Goal: Information Seeking & Learning: Check status

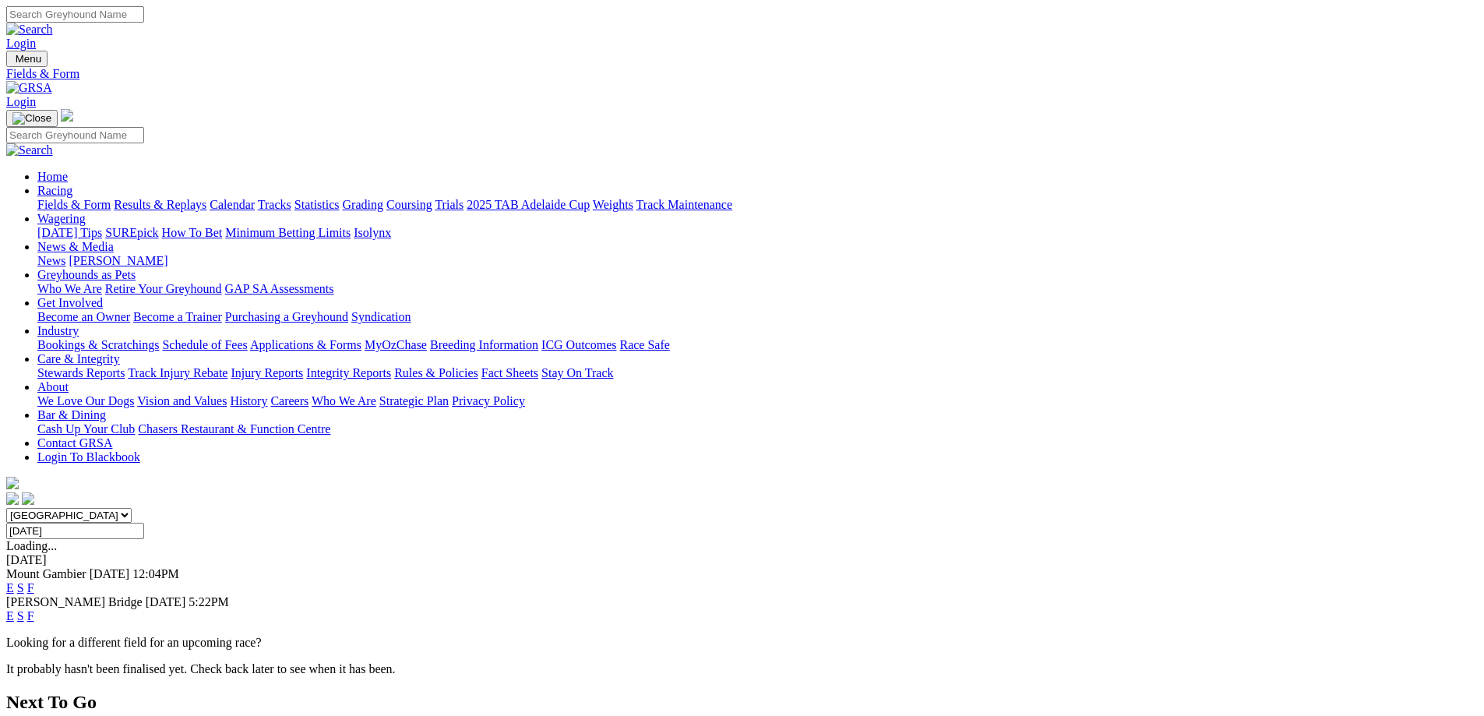
click at [24, 609] on link "S" at bounding box center [20, 615] width 7 height 13
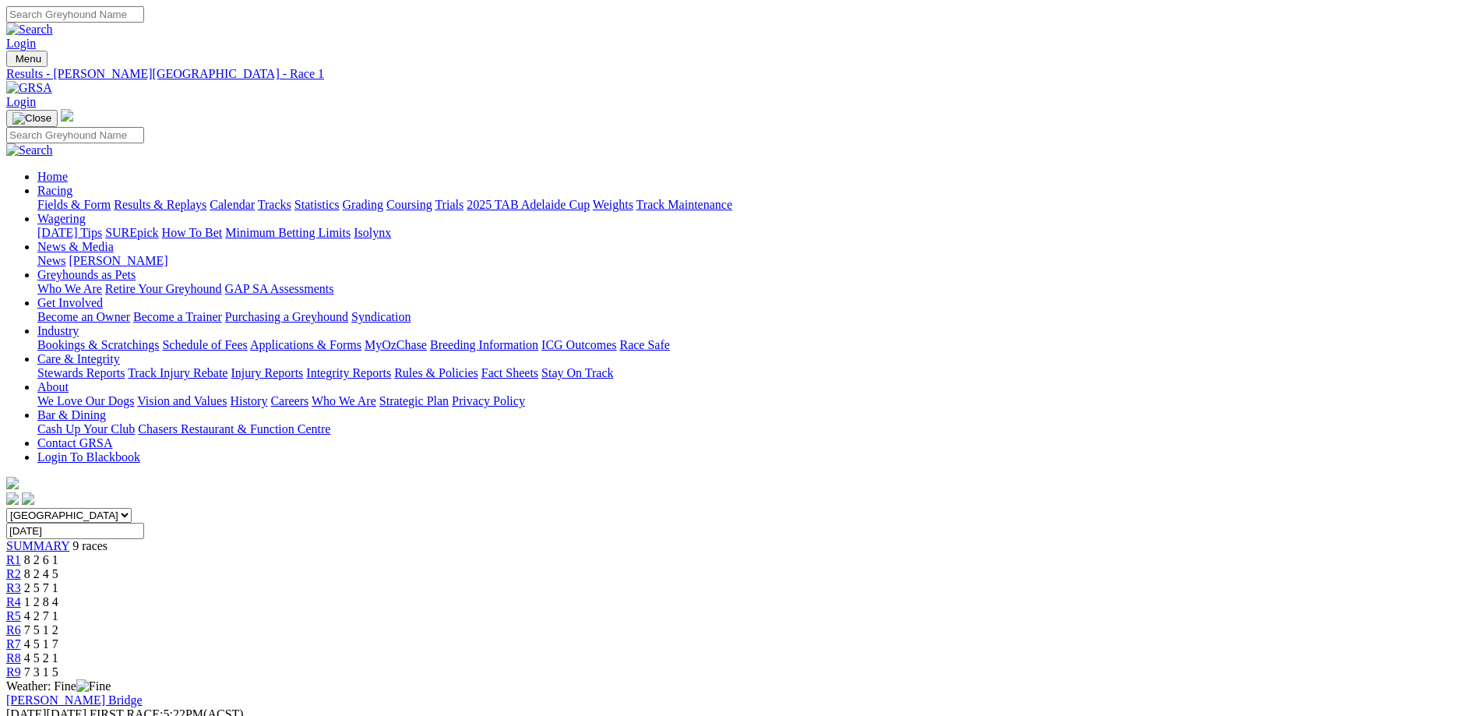
click at [69, 539] on span "SUMMARY" at bounding box center [37, 545] width 63 height 13
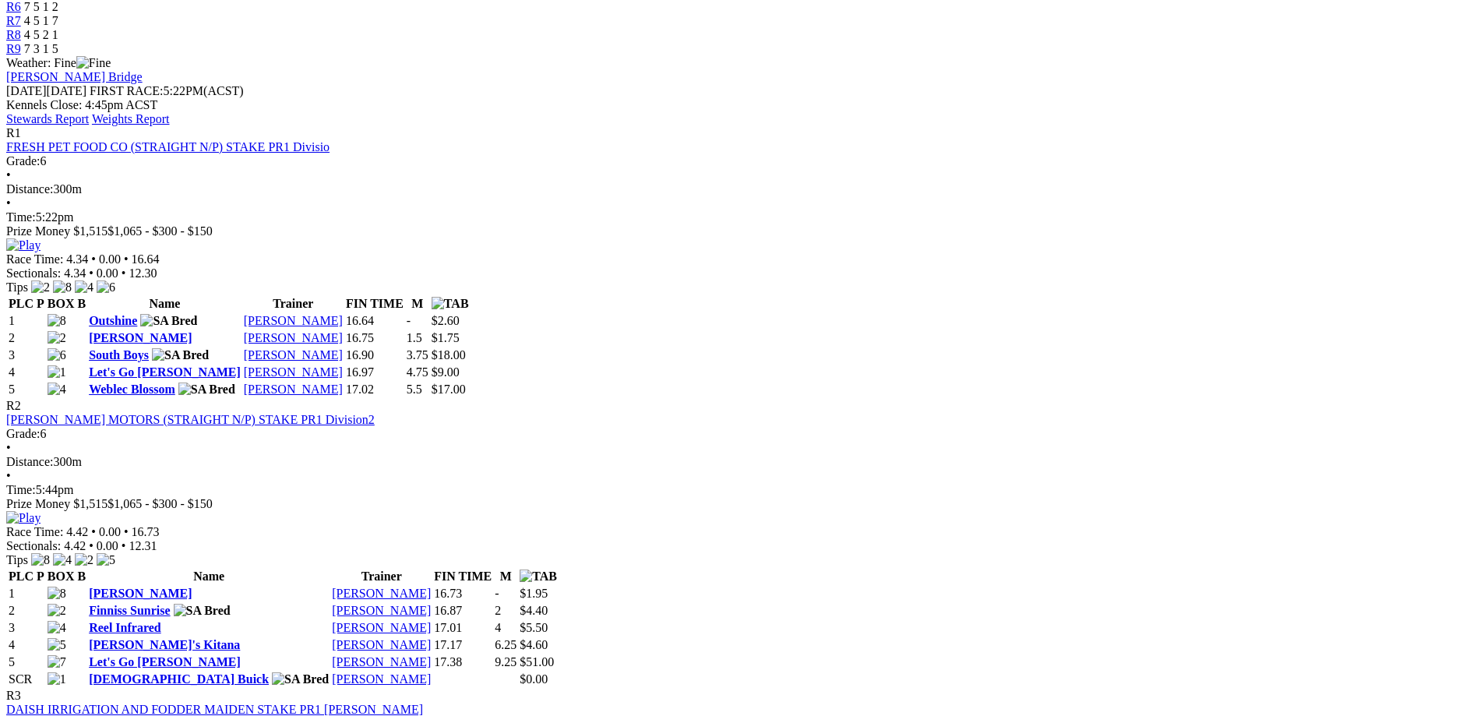
scroll to position [234, 0]
